Goal: Task Accomplishment & Management: Manage account settings

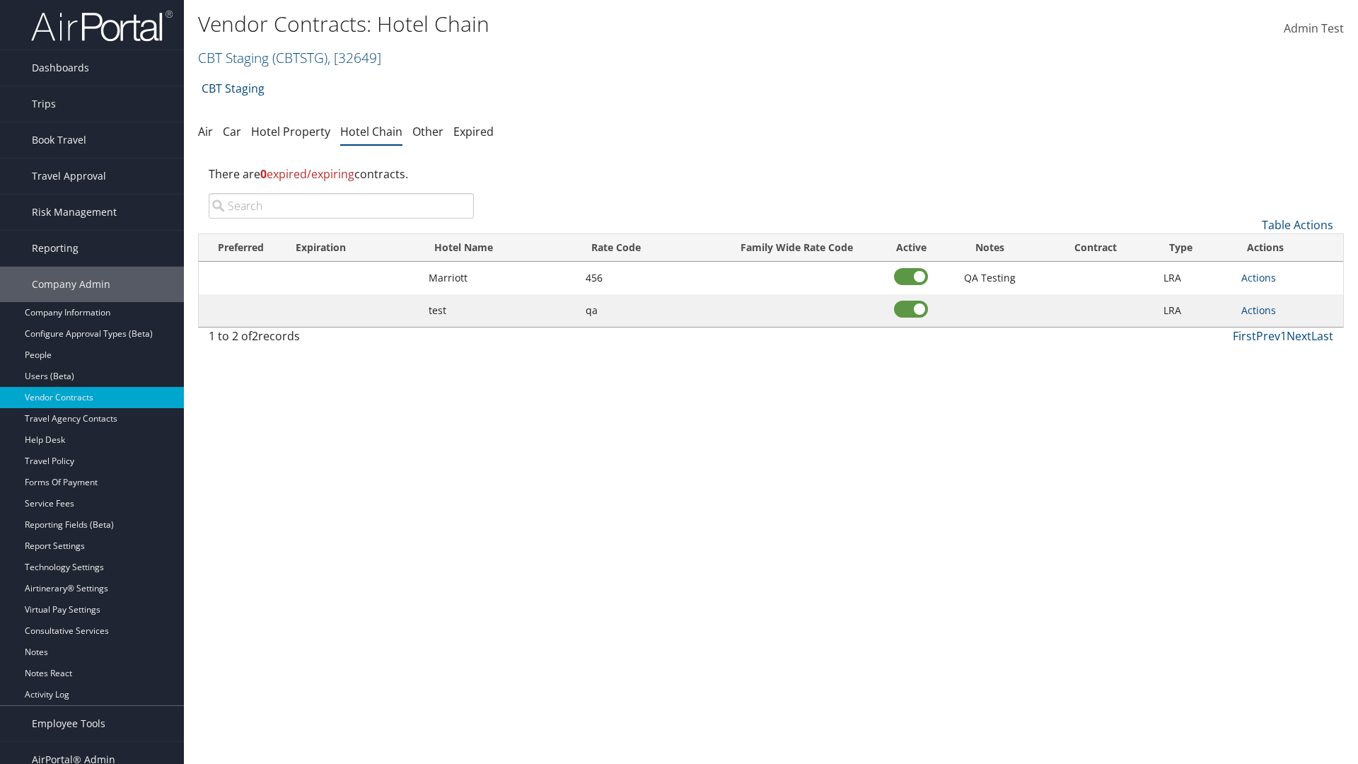
click at [341, 206] on input "search" at bounding box center [341, 205] width 265 height 25
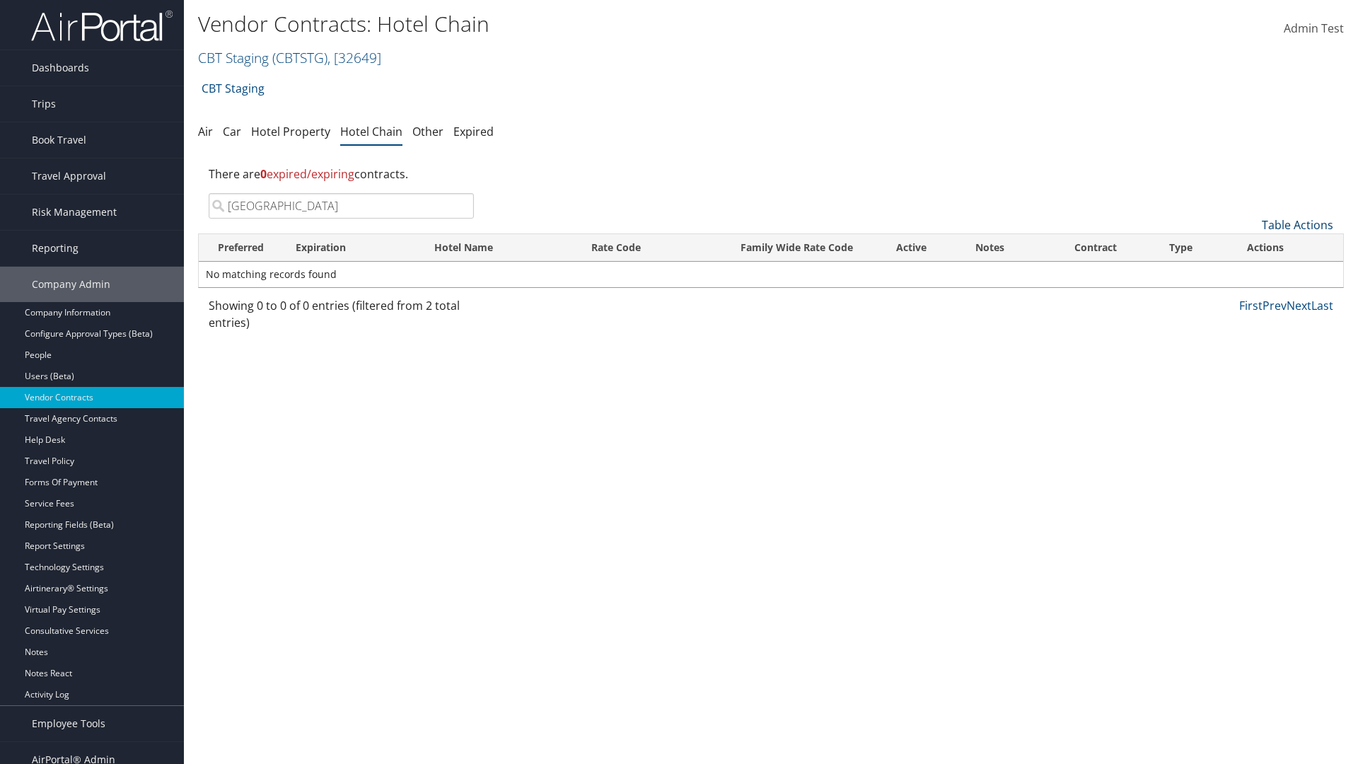
type input "[GEOGRAPHIC_DATA]"
click at [1297, 225] on link "Table Actions" at bounding box center [1297, 225] width 71 height 16
click at [1250, 247] on link "Add New Contract" at bounding box center [1250, 247] width 186 height 24
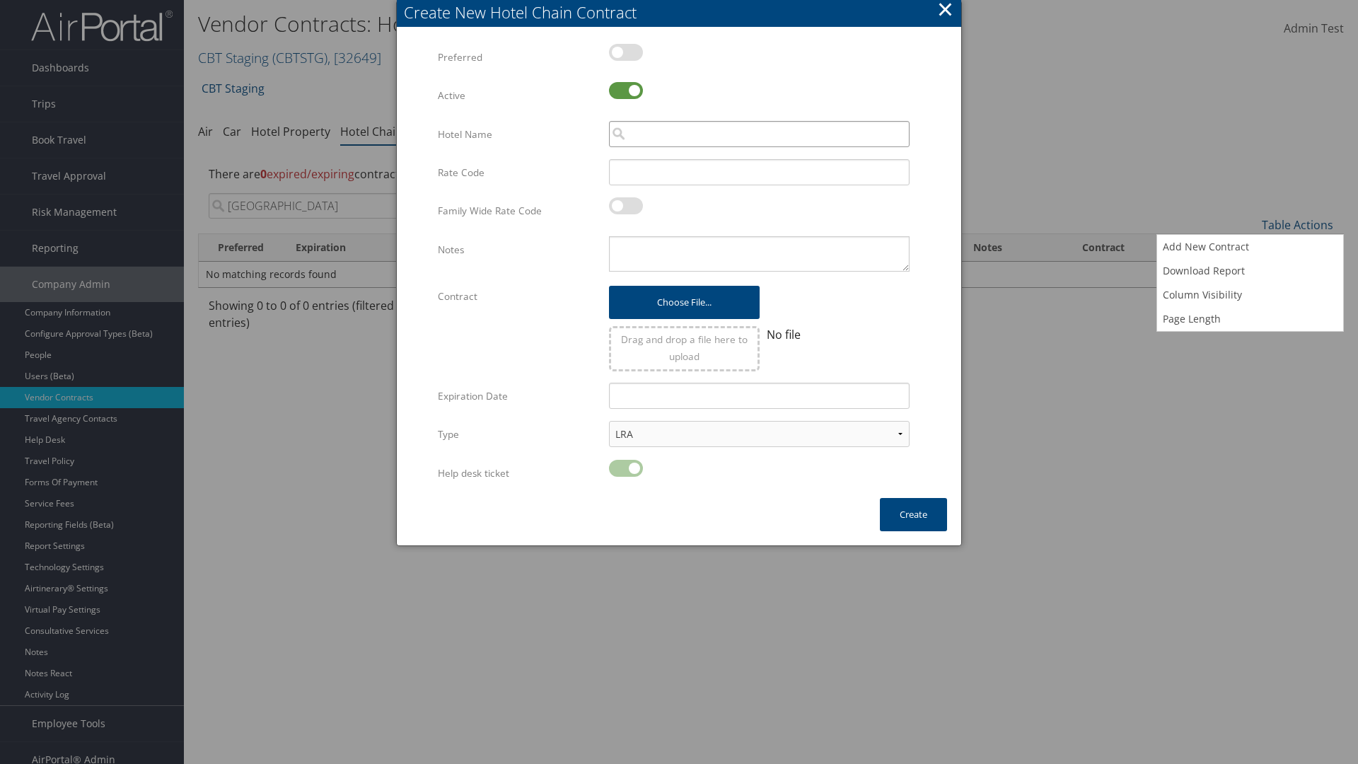
click at [759, 134] on input "search" at bounding box center [759, 134] width 301 height 26
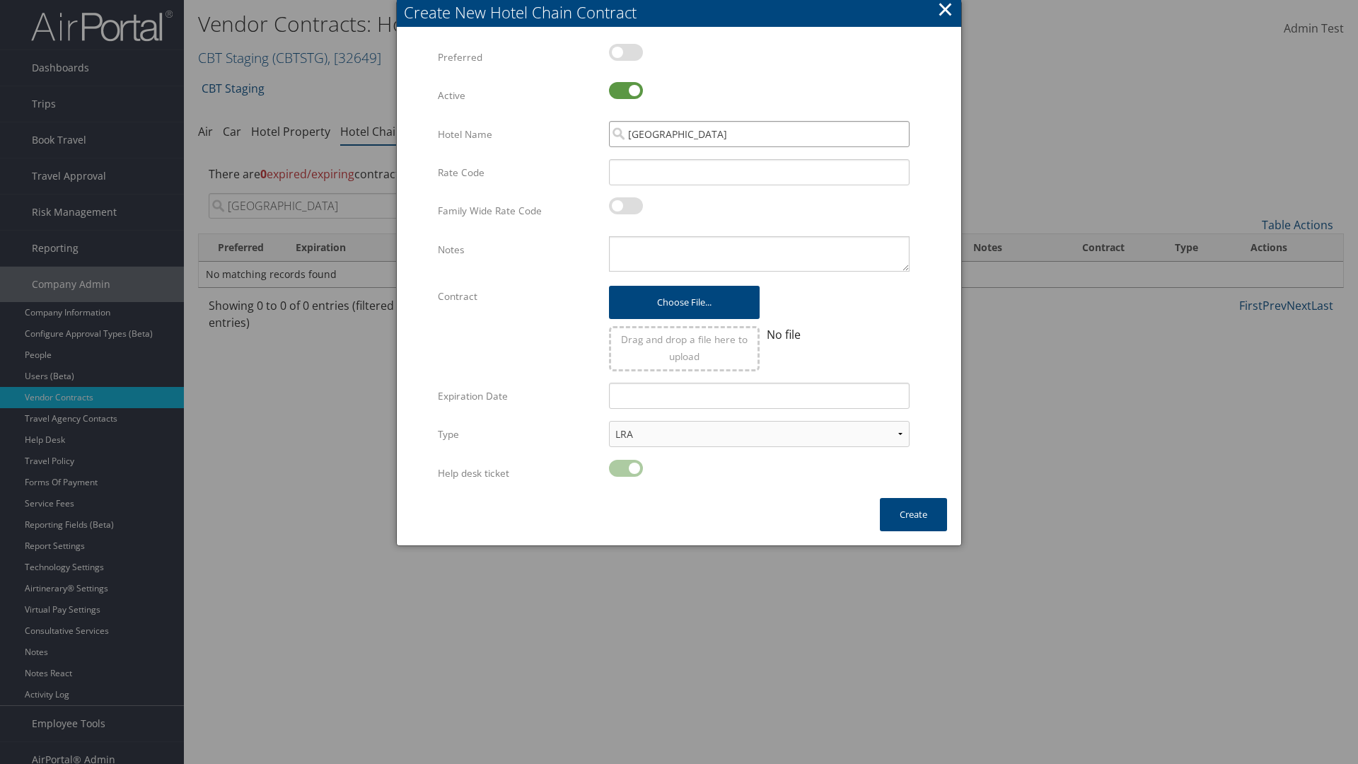
type input "[GEOGRAPHIC_DATA]"
type input "456"
click at [913, 514] on button "Create" at bounding box center [913, 514] width 67 height 33
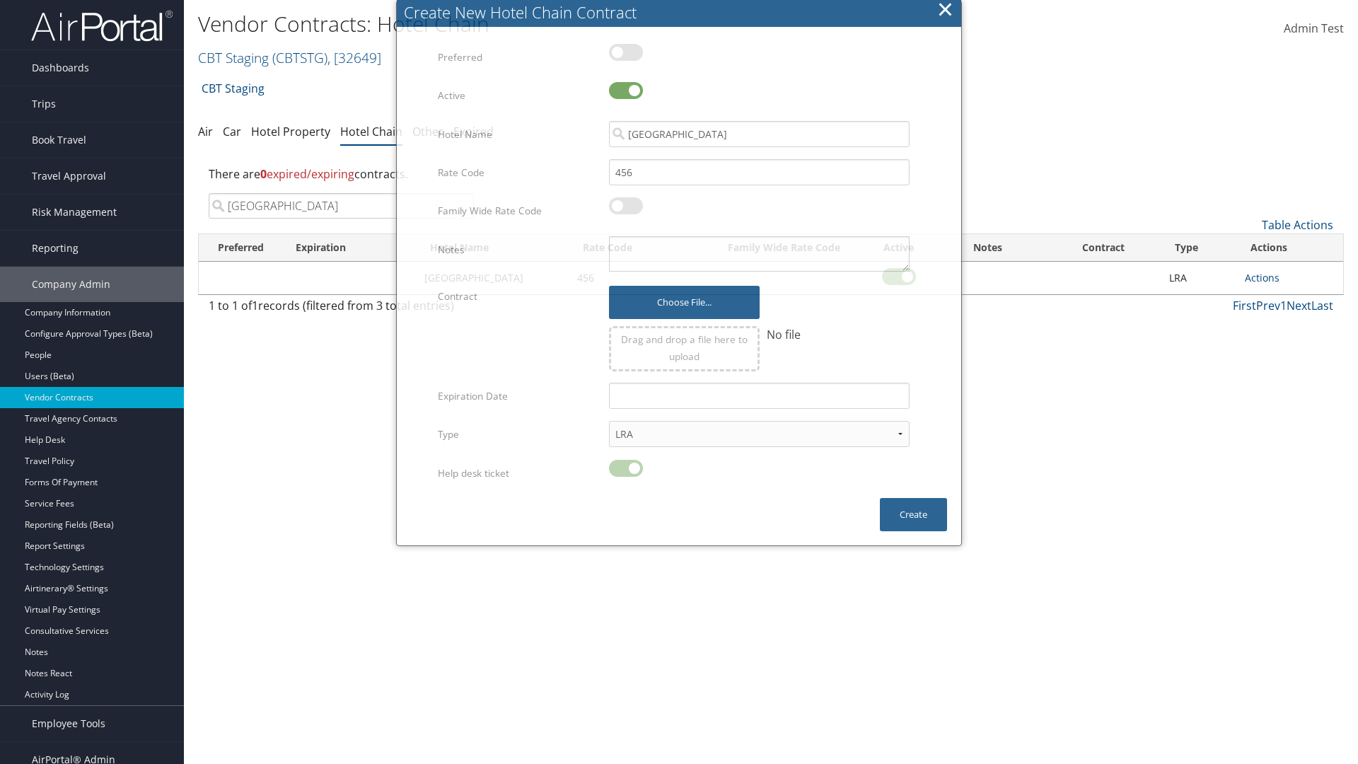
click at [341, 193] on input "[GEOGRAPHIC_DATA]" at bounding box center [341, 205] width 265 height 25
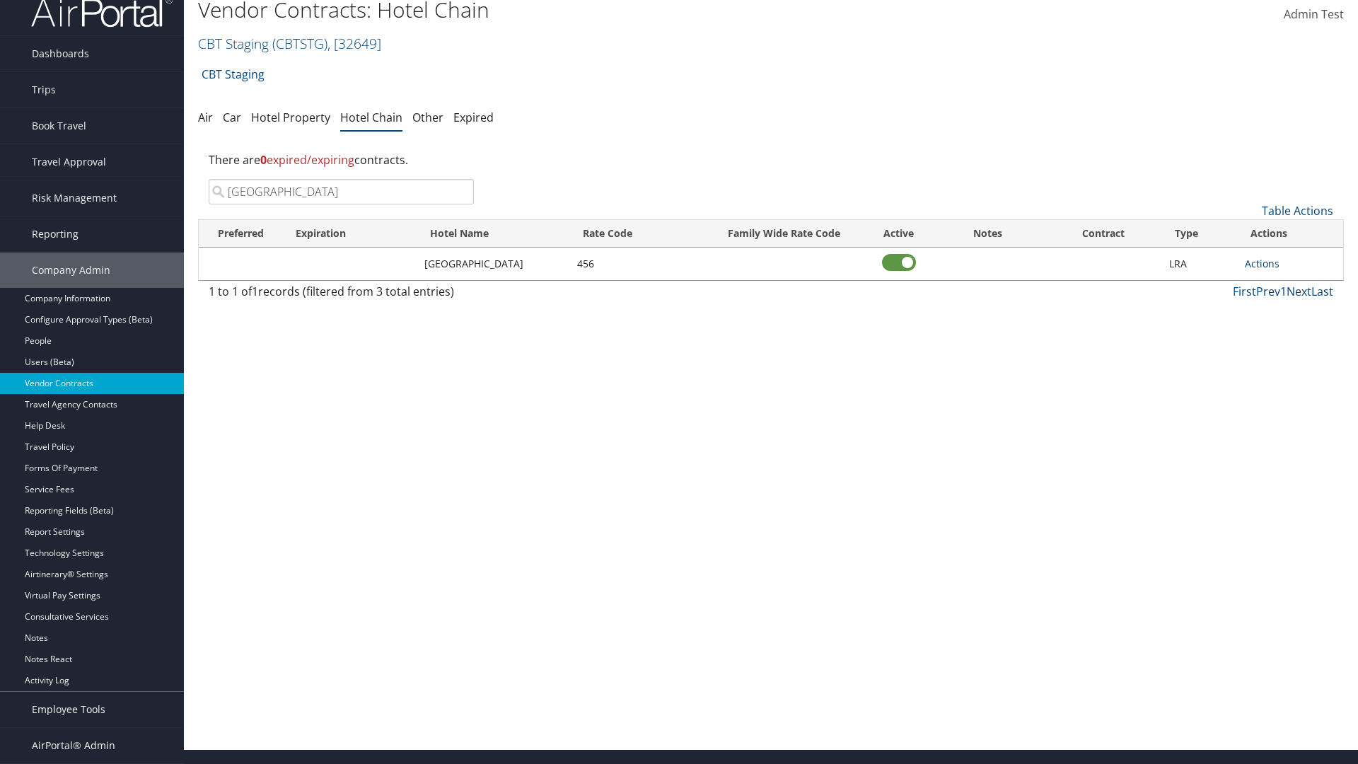
click at [1262, 263] on link "Actions" at bounding box center [1262, 263] width 35 height 13
click at [0, 0] on link "Delete" at bounding box center [0, 0] width 0 height 0
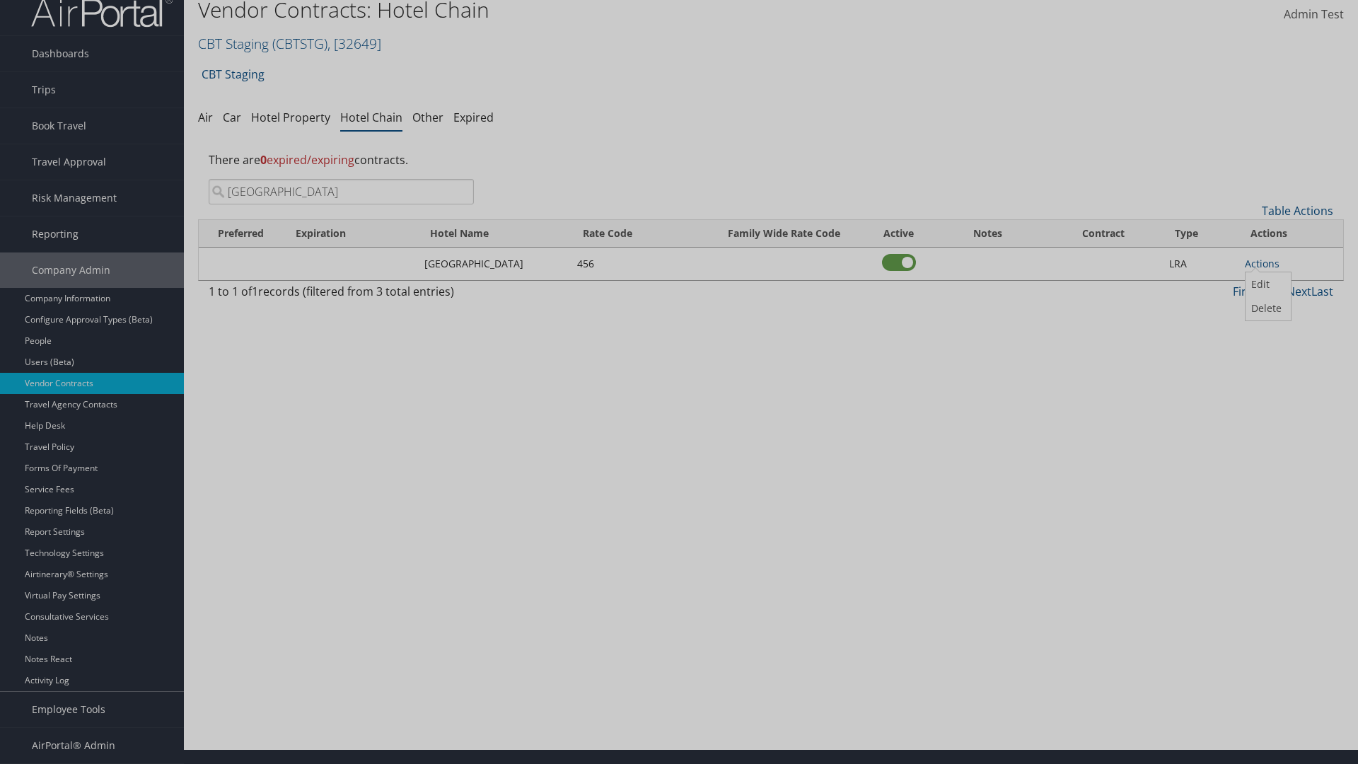
click at [0, 0] on button "Delete" at bounding box center [0, 0] width 0 height 0
